Goal: Information Seeking & Learning: Find specific fact

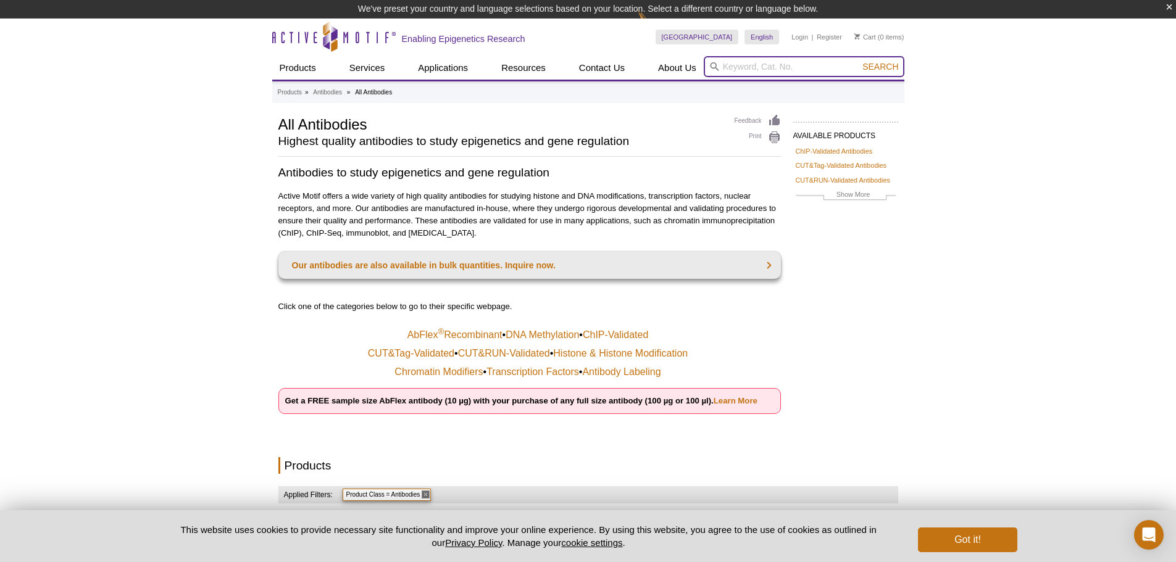
click at [765, 65] on input "search" at bounding box center [803, 66] width 201 height 21
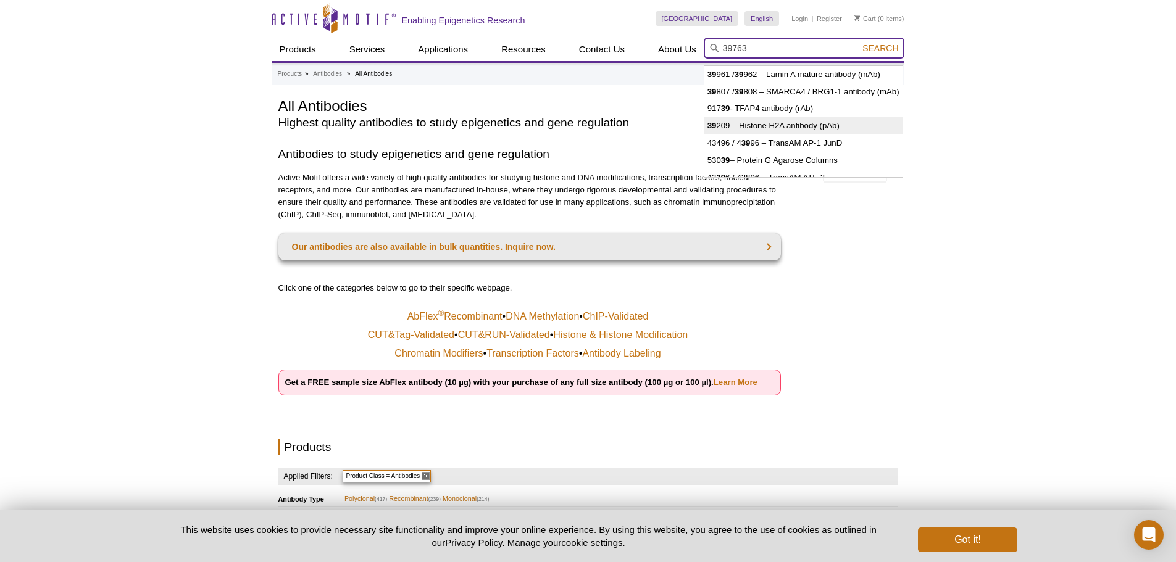
type input "39209 – Histone H2A antibody (pAb)"
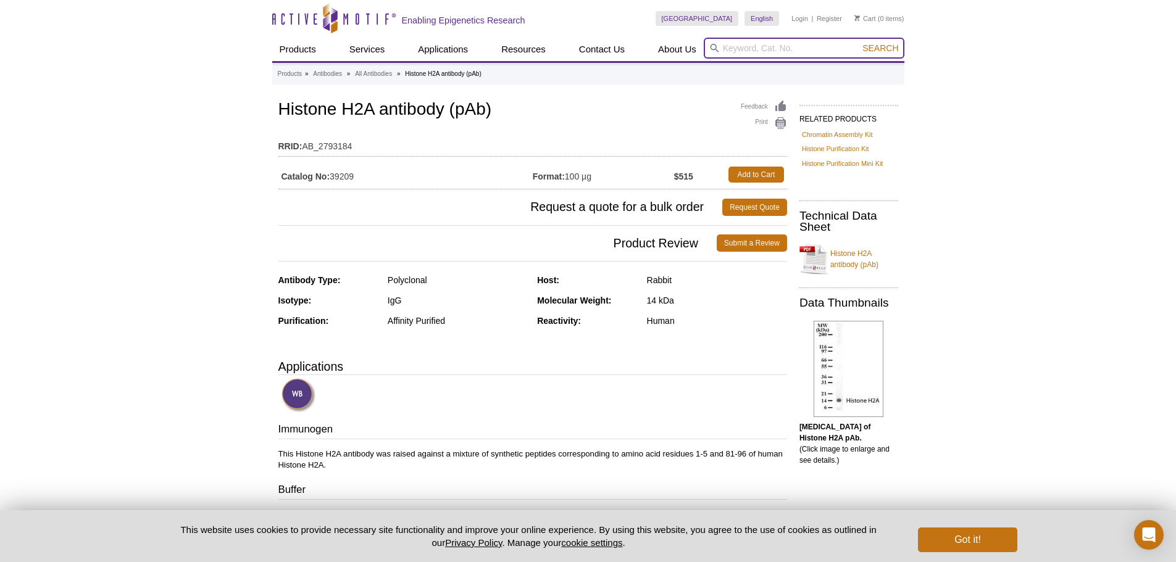
click at [727, 49] on input "search" at bounding box center [803, 48] width 201 height 21
type input "39763"
click at [858, 43] on button "Search" at bounding box center [879, 48] width 43 height 11
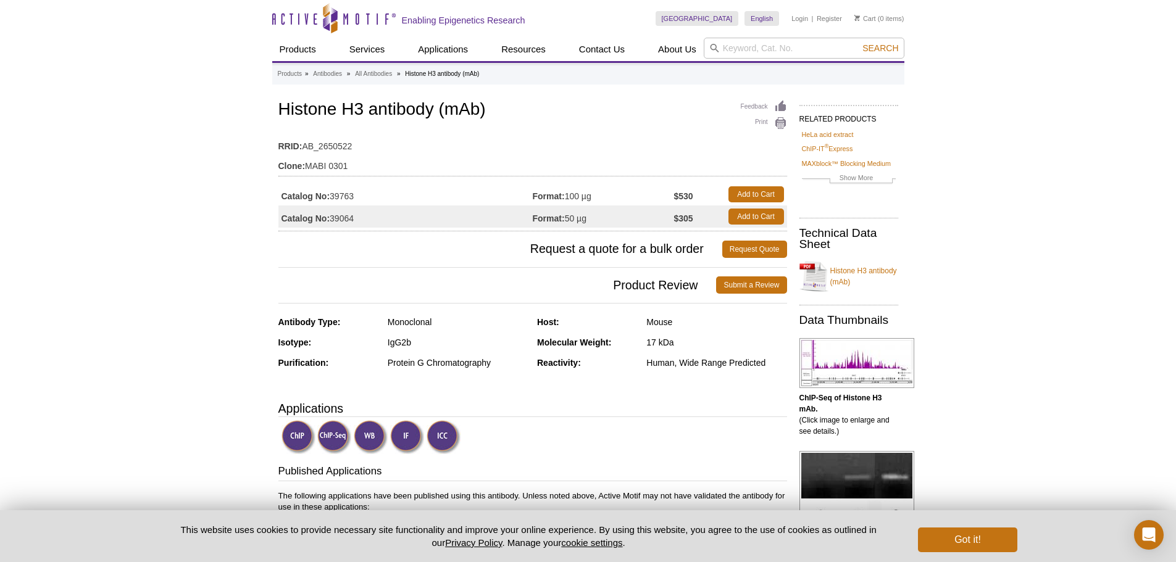
click at [347, 192] on td "Catalog No: 39763" at bounding box center [405, 194] width 254 height 22
click at [303, 197] on strong "Catalog No:" at bounding box center [305, 196] width 49 height 11
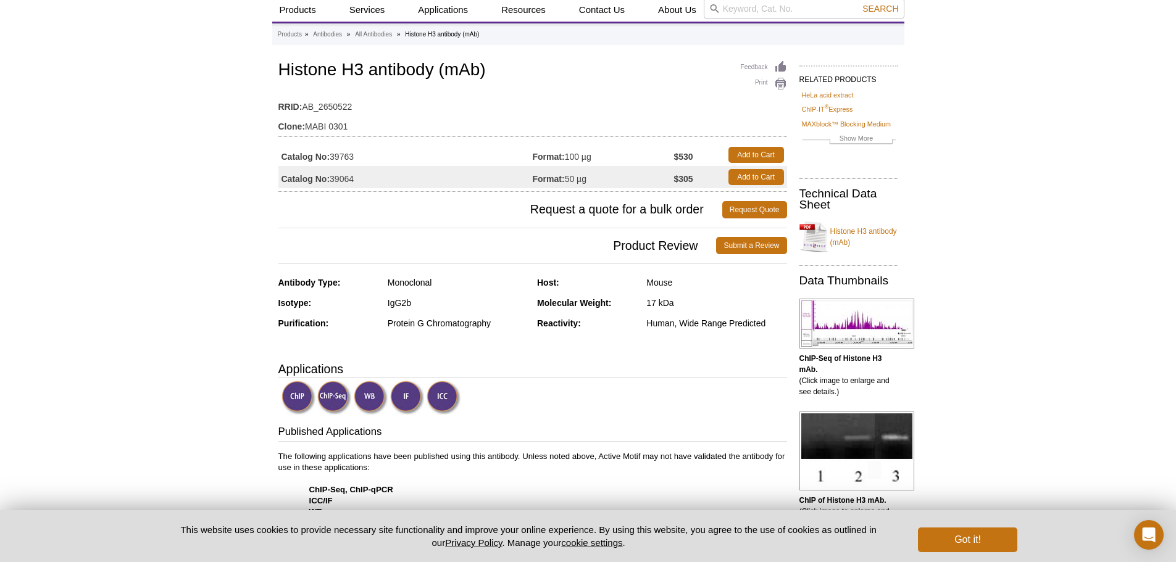
scroll to position [123, 0]
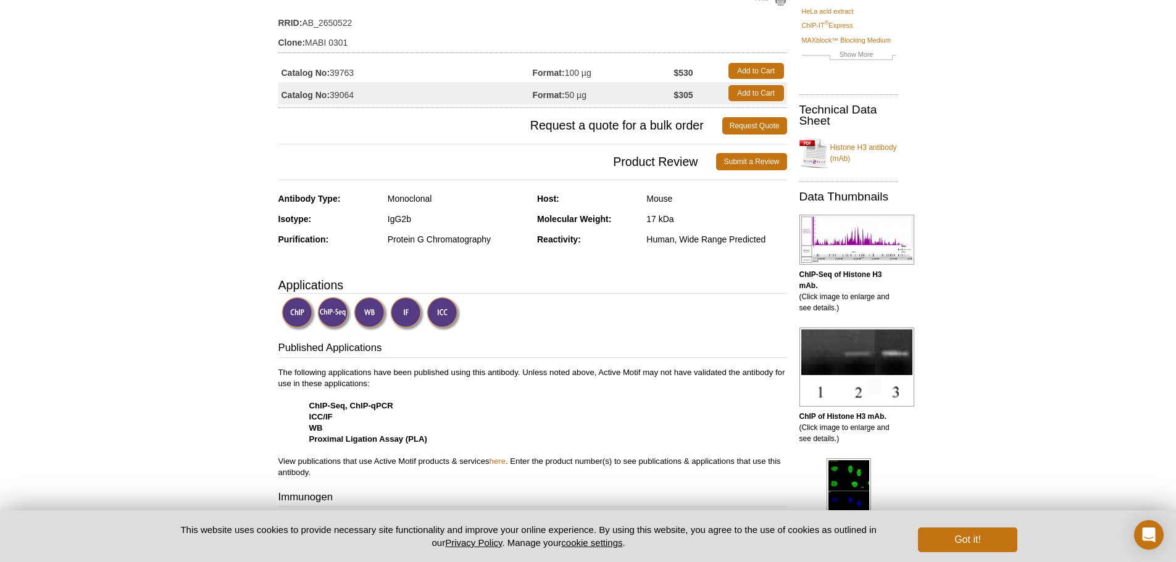
click at [368, 312] on img at bounding box center [371, 314] width 34 height 34
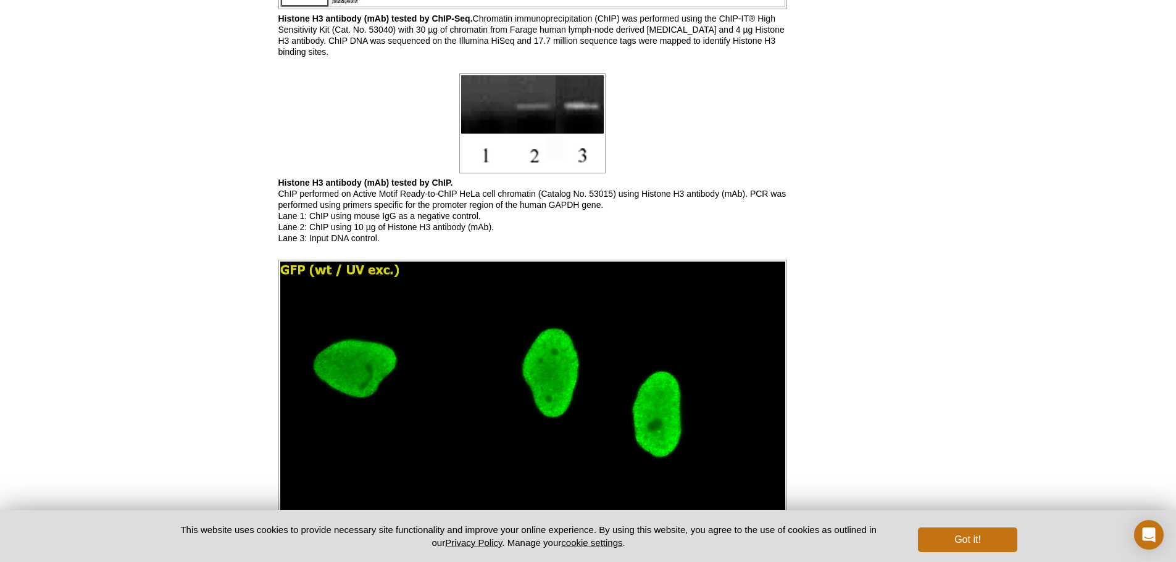
scroll to position [926, 0]
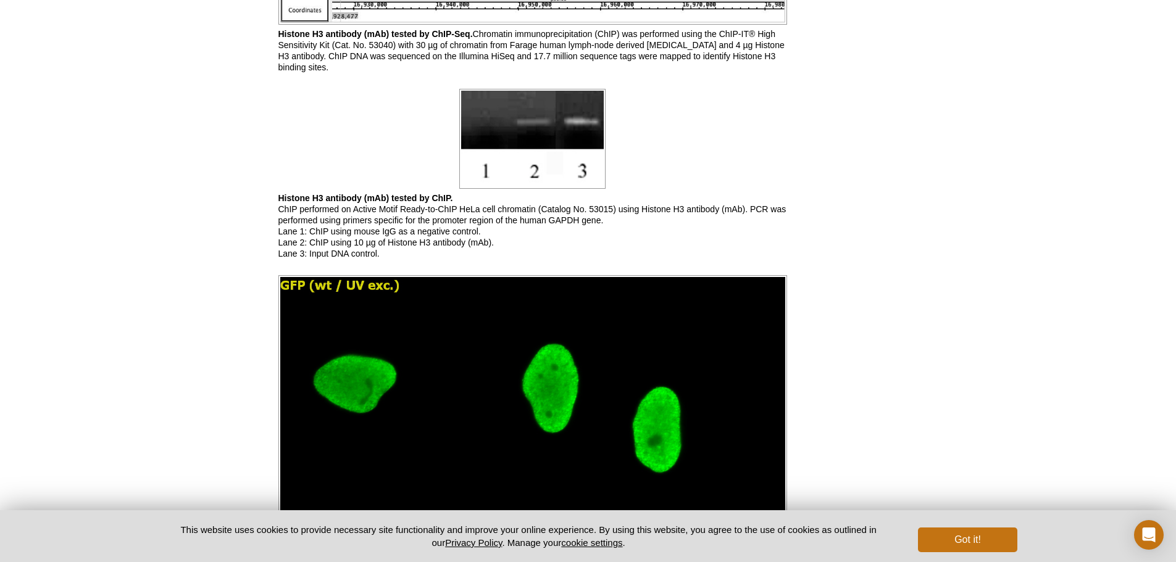
click at [555, 151] on img at bounding box center [532, 139] width 146 height 100
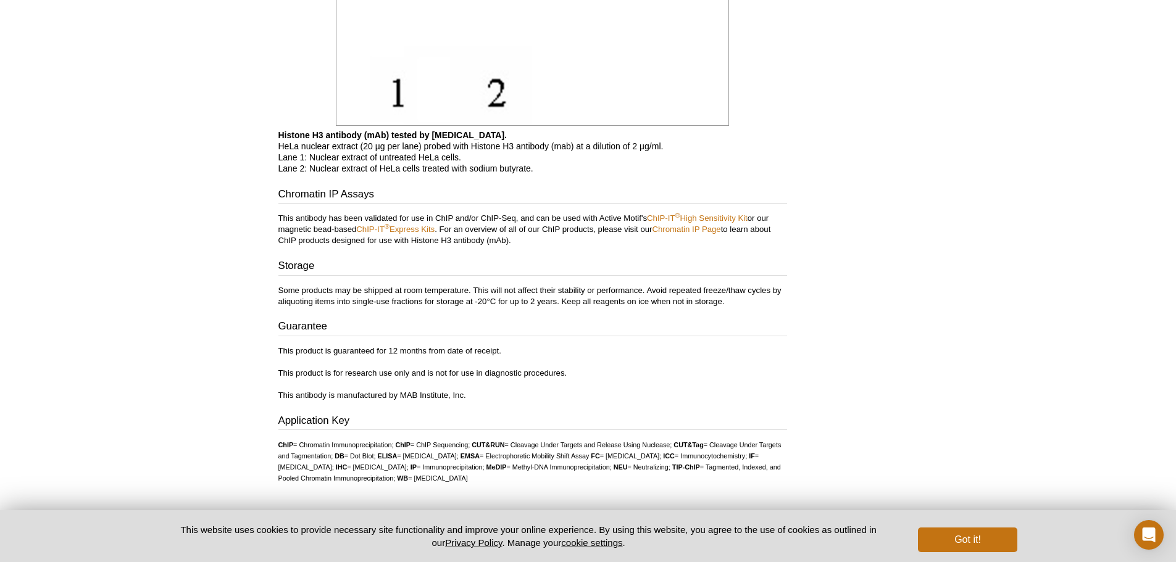
scroll to position [3129, 0]
